Goal: Task Accomplishment & Management: Use online tool/utility

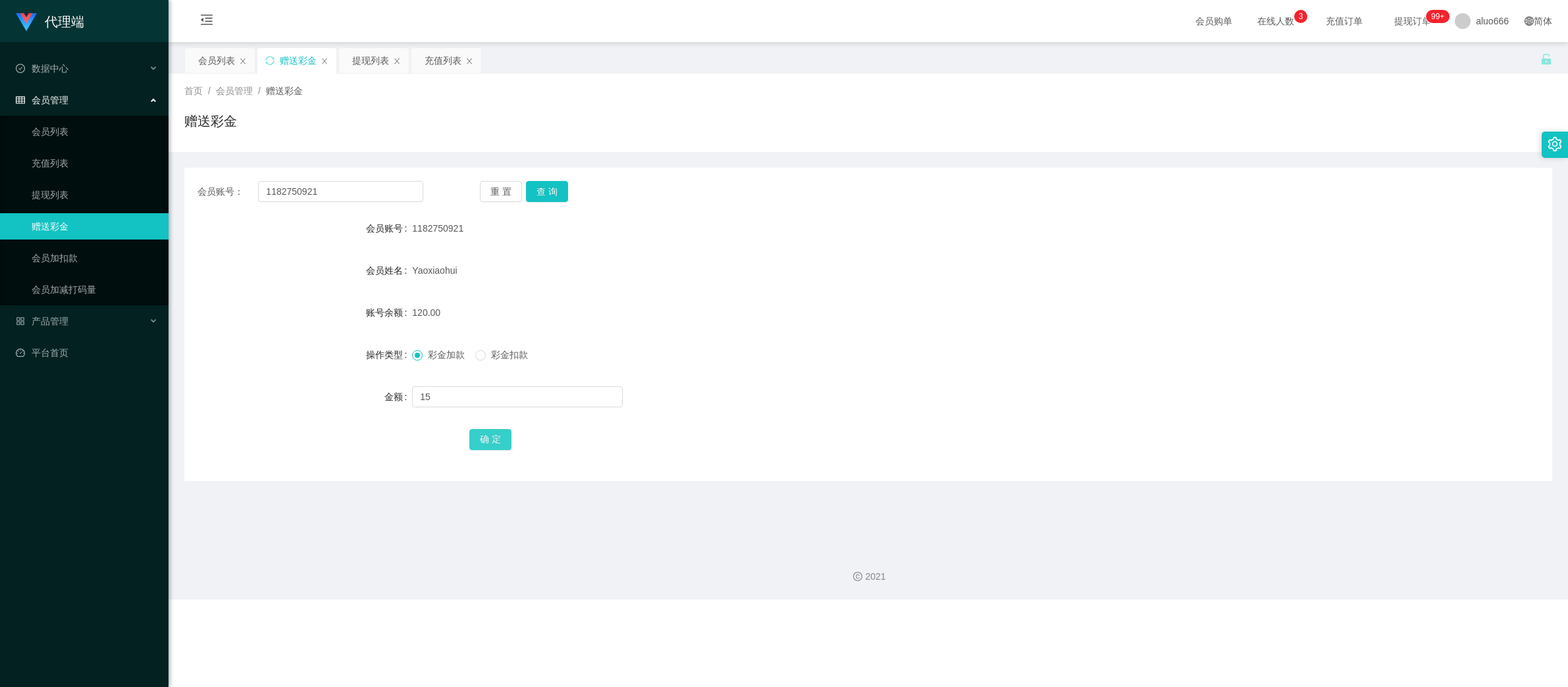
type input "15"
click at [486, 435] on button "确 定" at bounding box center [490, 439] width 42 height 21
click at [818, 322] on div "135.00" at bounding box center [810, 312] width 797 height 26
click at [452, 389] on input "text" at bounding box center [517, 396] width 211 height 21
type input "8"
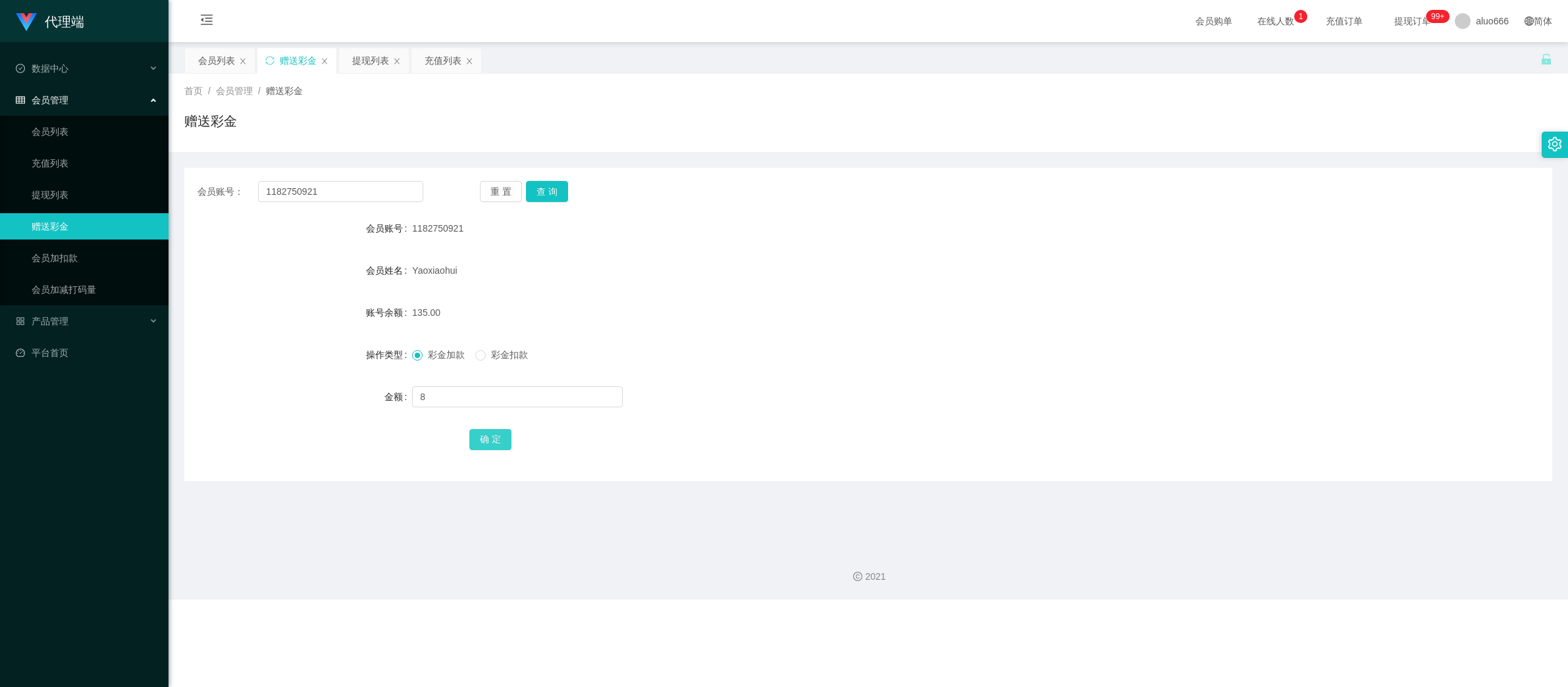
drag, startPoint x: 488, startPoint y: 439, endPoint x: 496, endPoint y: 444, distance: 9.4
click at [488, 440] on button "确 定" at bounding box center [490, 439] width 42 height 21
click at [913, 322] on div "135.00" at bounding box center [810, 312] width 797 height 26
click at [358, 195] on input "1182750921" at bounding box center [341, 191] width 165 height 21
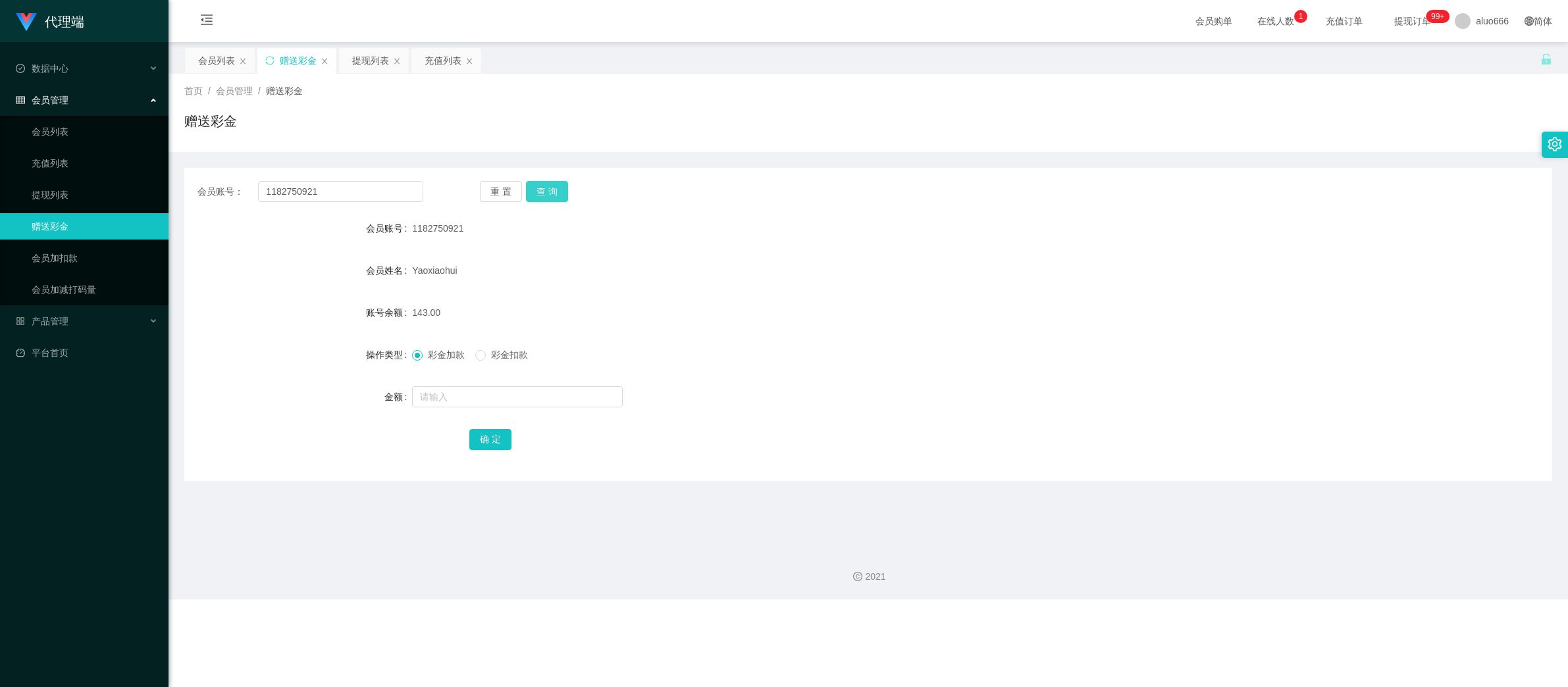
click at [553, 190] on button "查 询" at bounding box center [547, 191] width 42 height 21
click at [468, 395] on input "text" at bounding box center [517, 396] width 211 height 21
type input "8"
click at [490, 444] on button "确 定" at bounding box center [490, 439] width 42 height 21
click at [789, 314] on div "151.00" at bounding box center [810, 312] width 797 height 26
